Goal: Find specific page/section: Find specific page/section

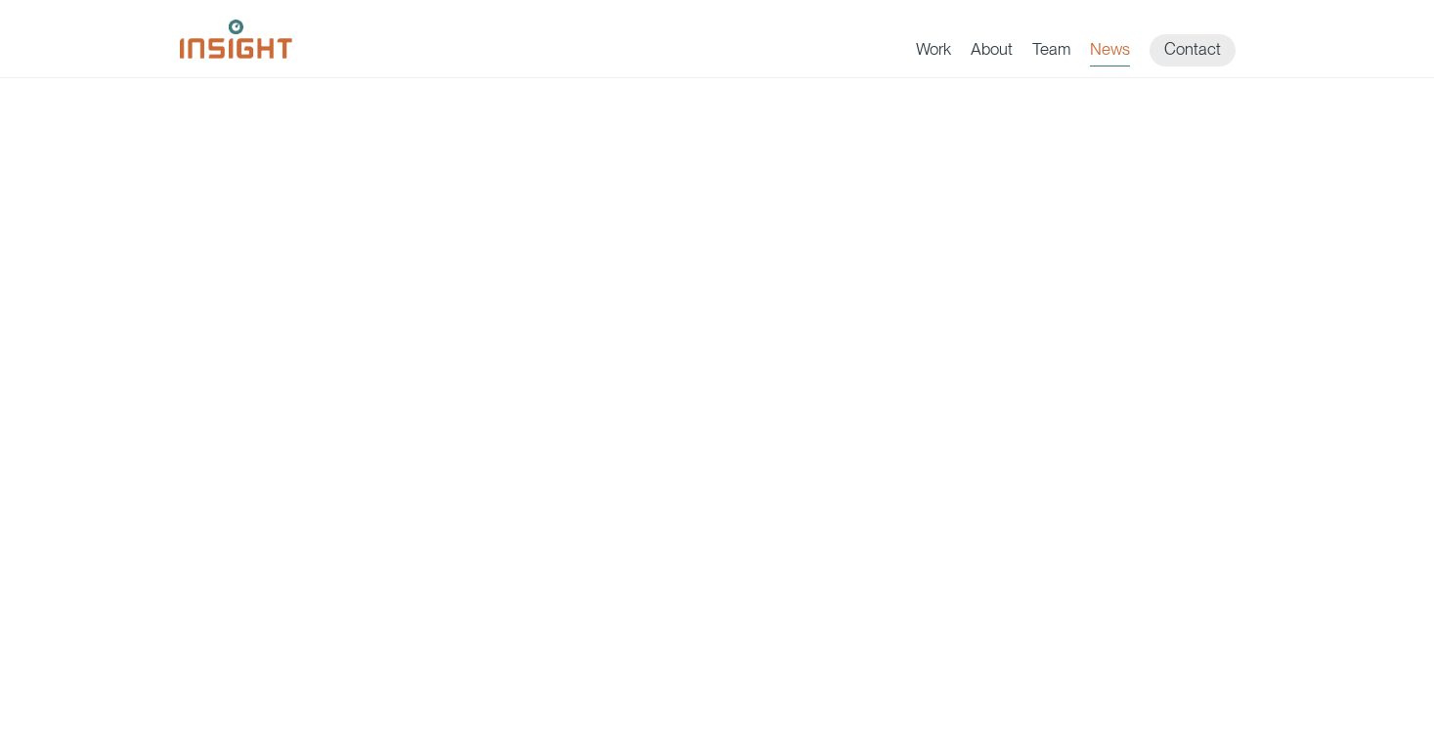
click at [1109, 50] on link "News" at bounding box center [1110, 52] width 40 height 27
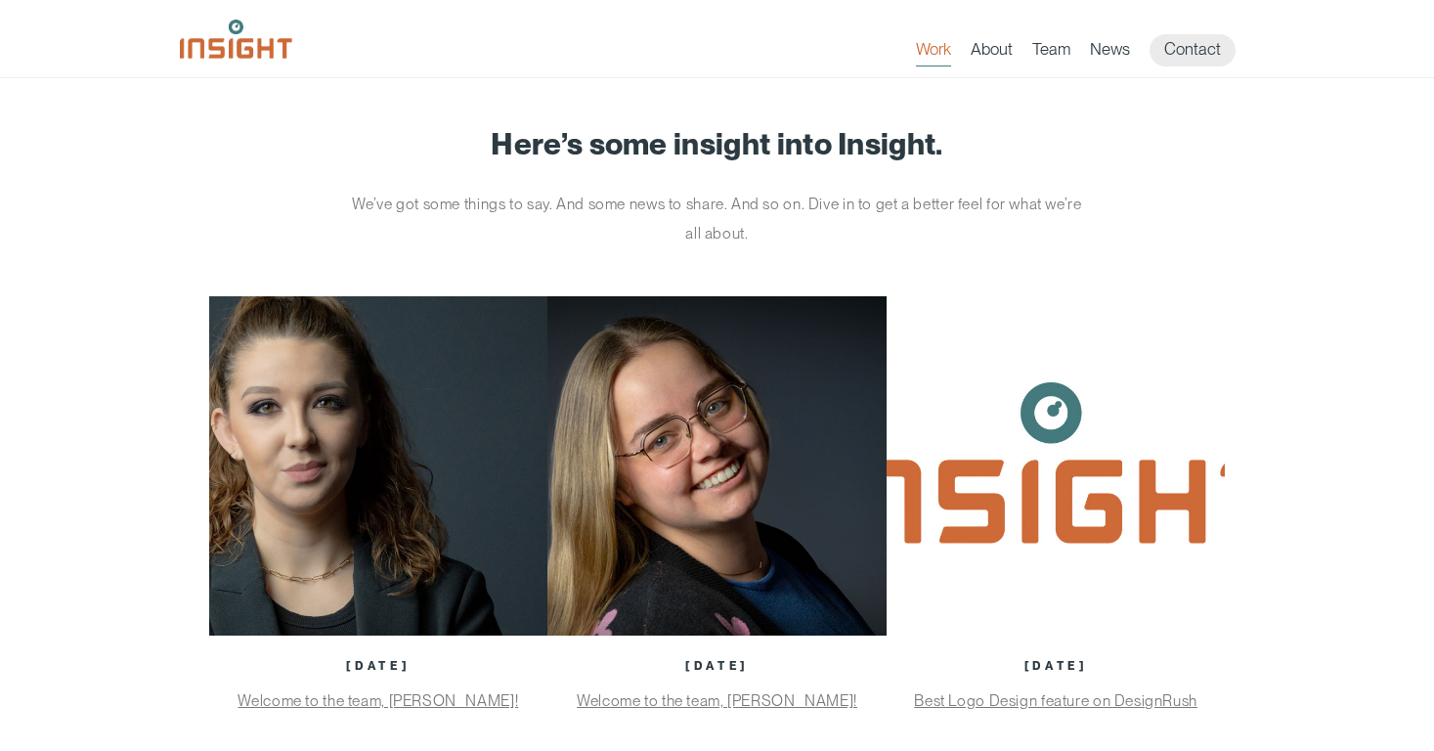
click at [938, 53] on link "Work" at bounding box center [933, 52] width 35 height 27
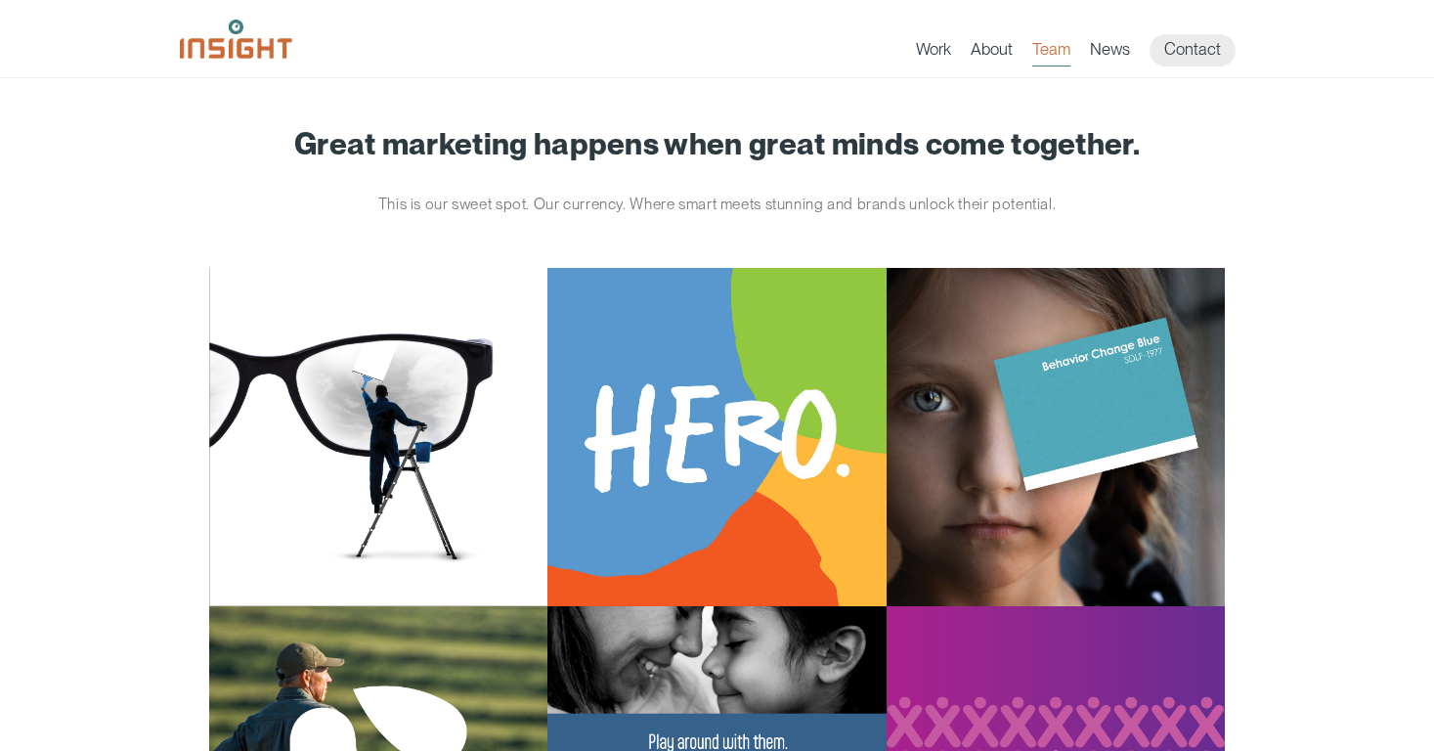
click at [1061, 52] on link "Team" at bounding box center [1051, 52] width 38 height 27
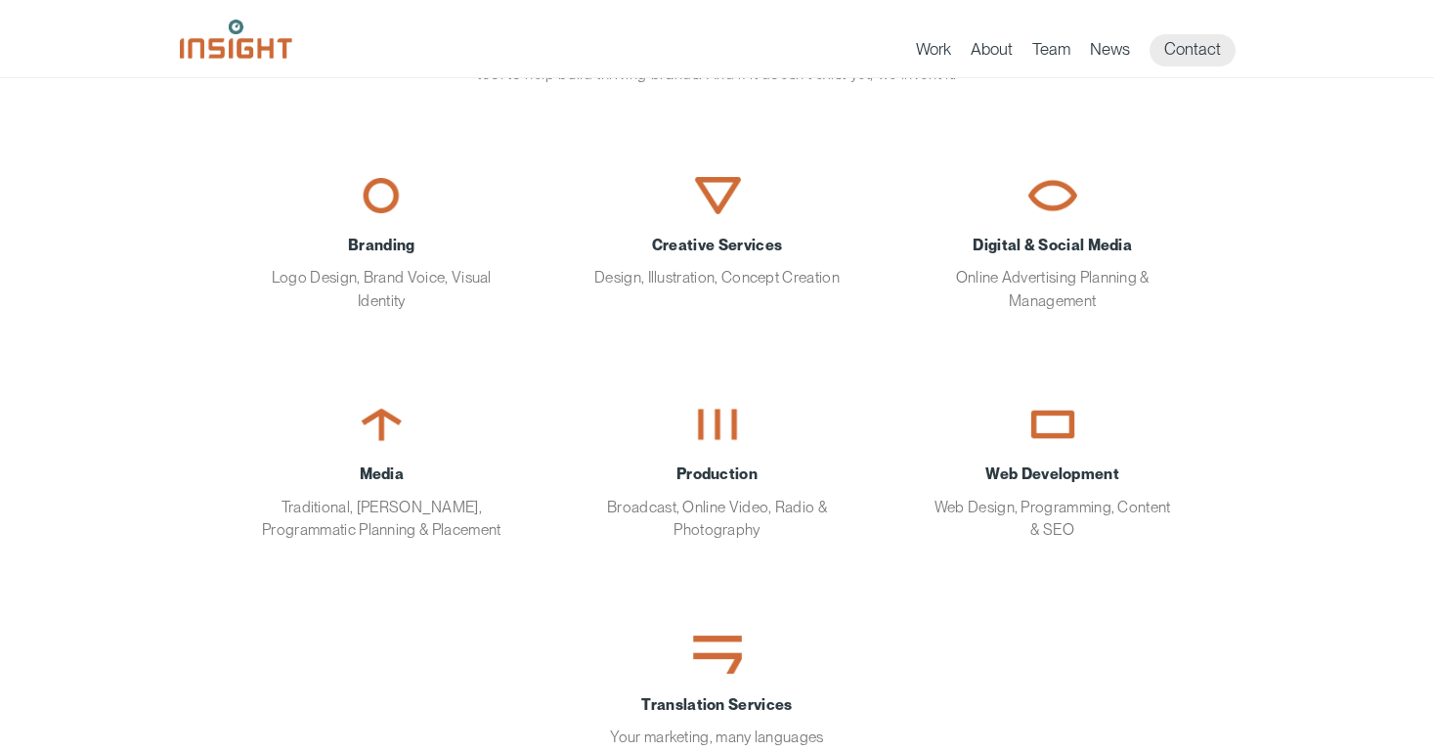
scroll to position [146, 0]
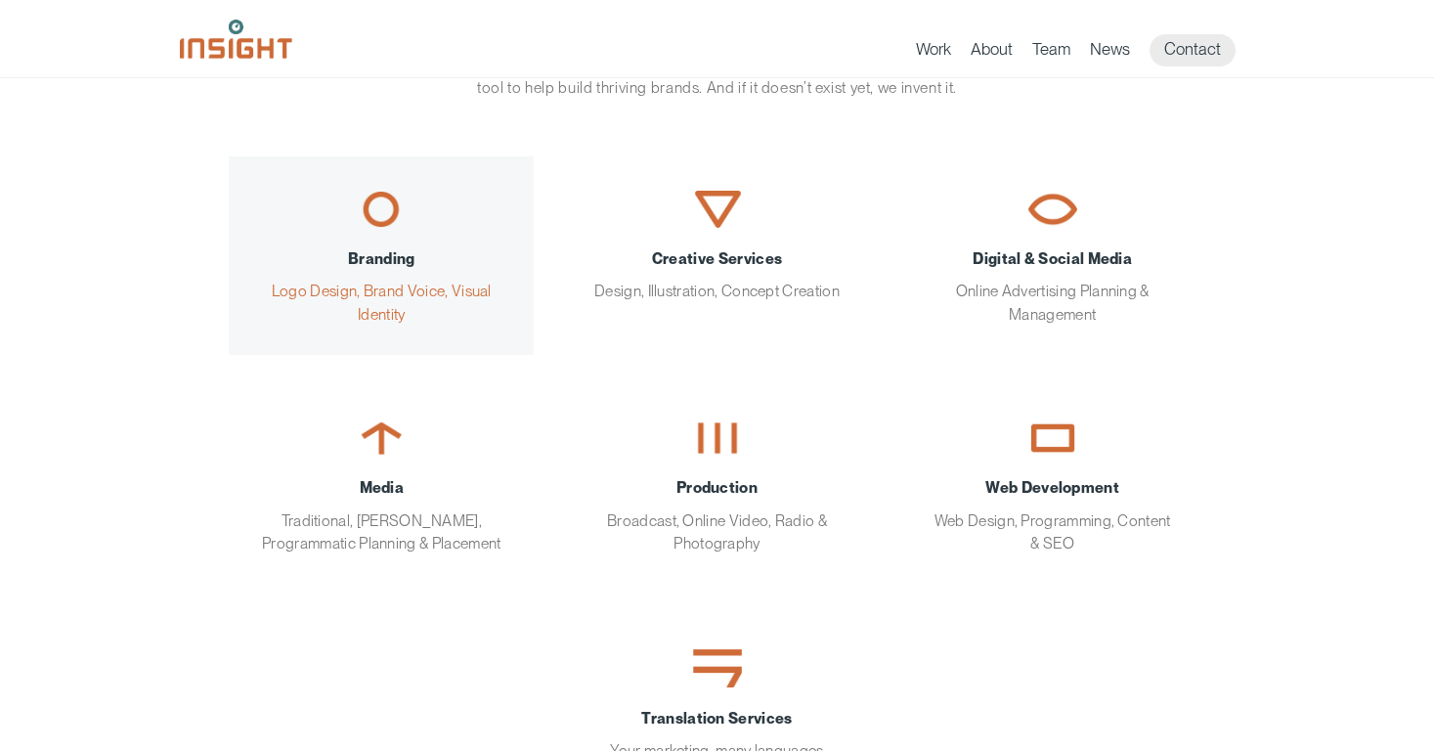
click at [376, 251] on span "Branding" at bounding box center [381, 258] width 246 height 22
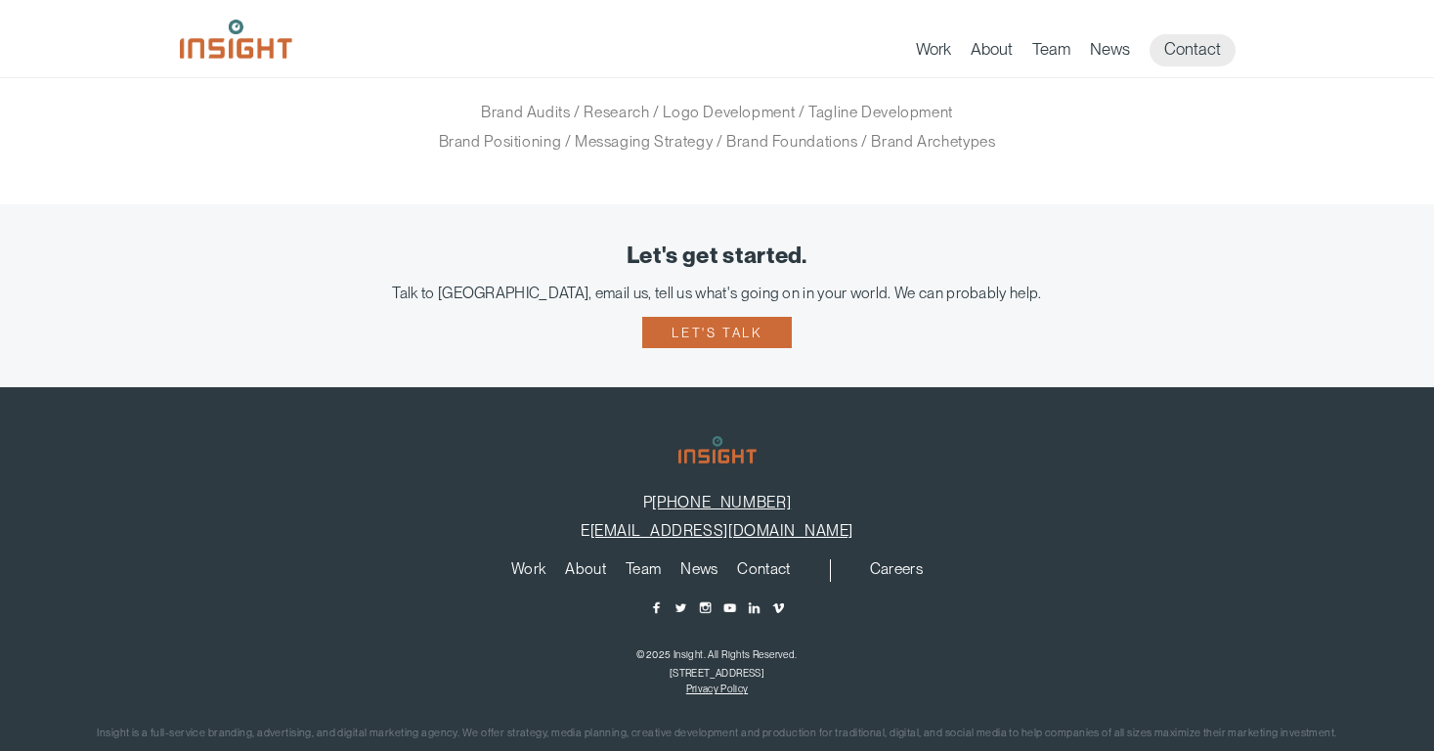
scroll to position [399, 2]
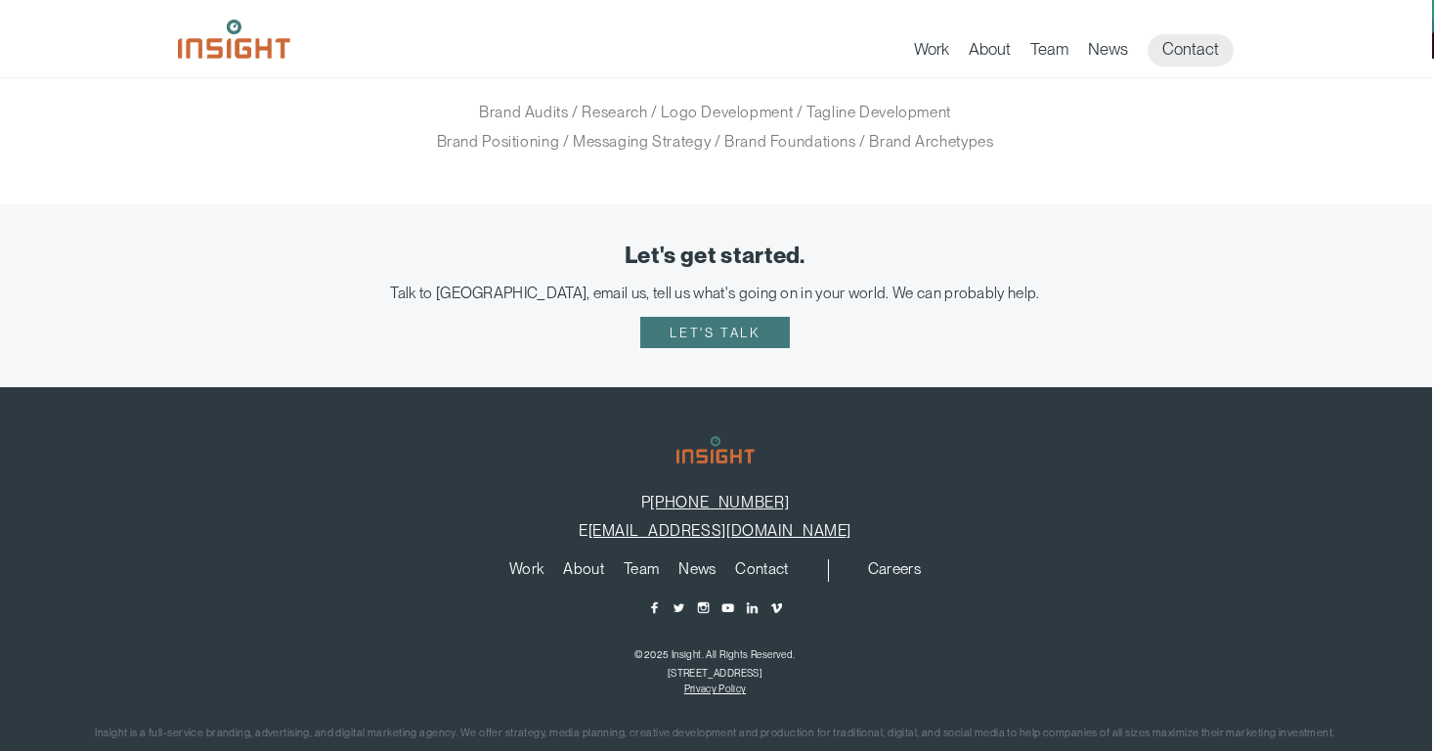
click at [736, 320] on link "Let's talk" at bounding box center [714, 332] width 149 height 31
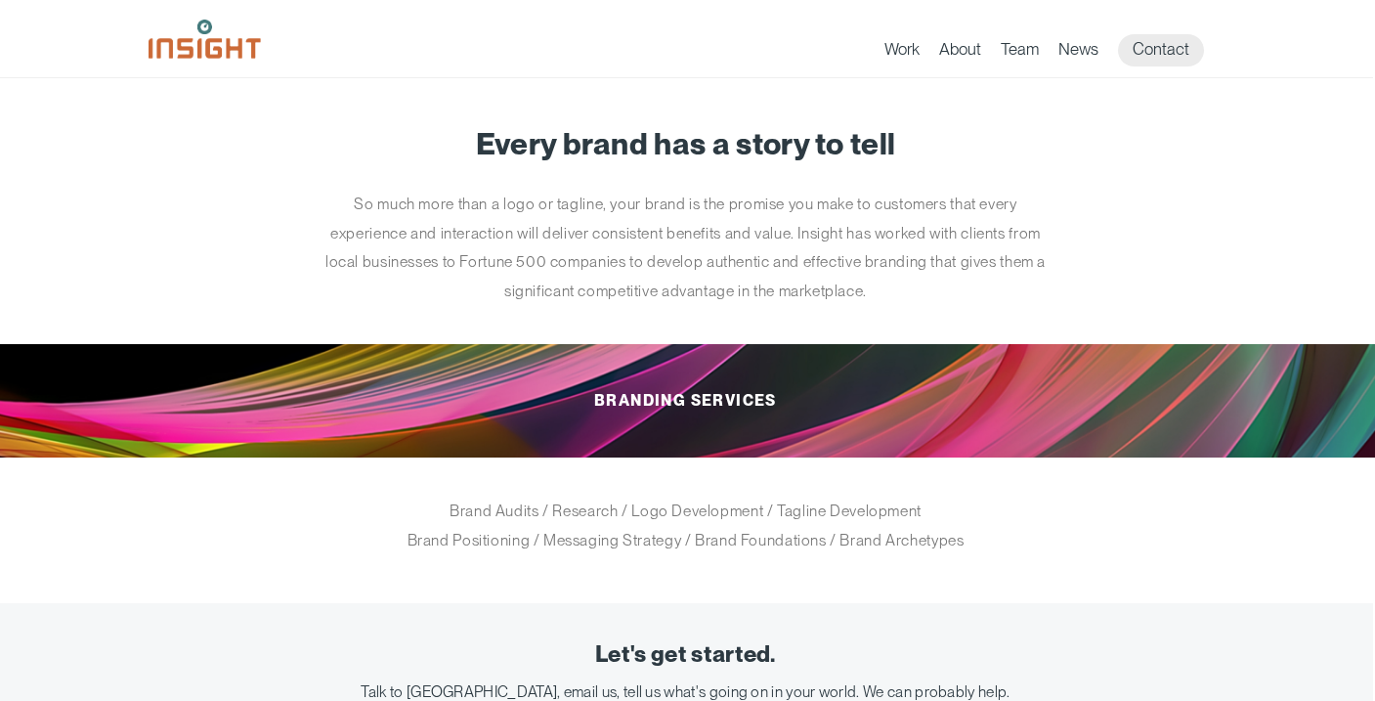
scroll to position [0, 2]
